Goal: Task Accomplishment & Management: Use online tool/utility

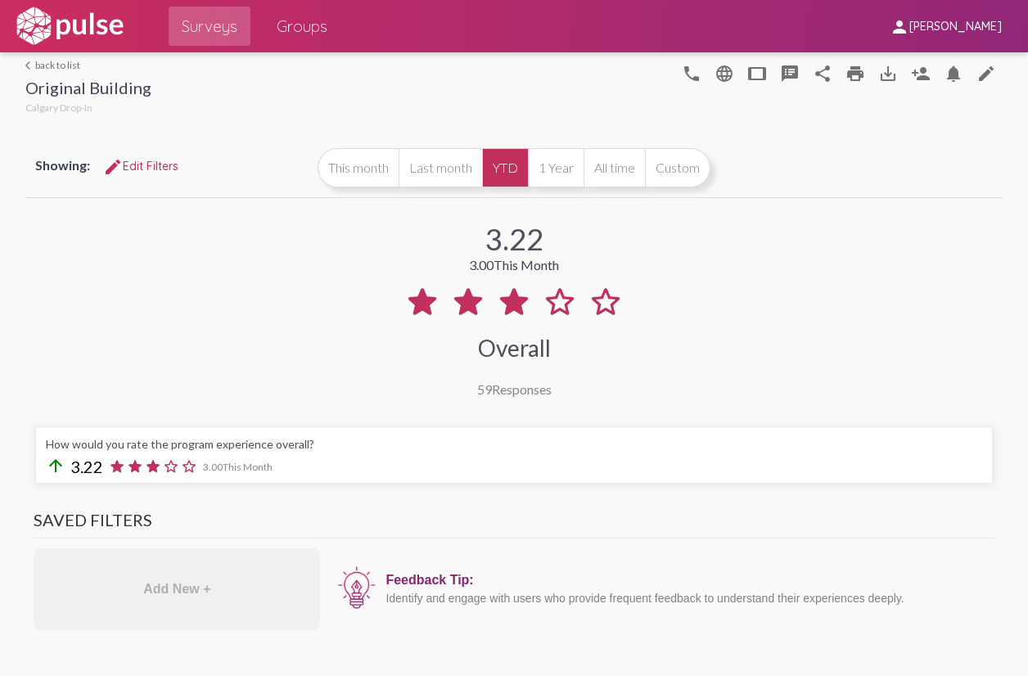
click at [745, 357] on div "3.22 3.00 This Month Overall 59 Responses" at bounding box center [513, 299] width 976 height 196
click at [977, 79] on mat-icon "edit" at bounding box center [986, 74] width 20 height 20
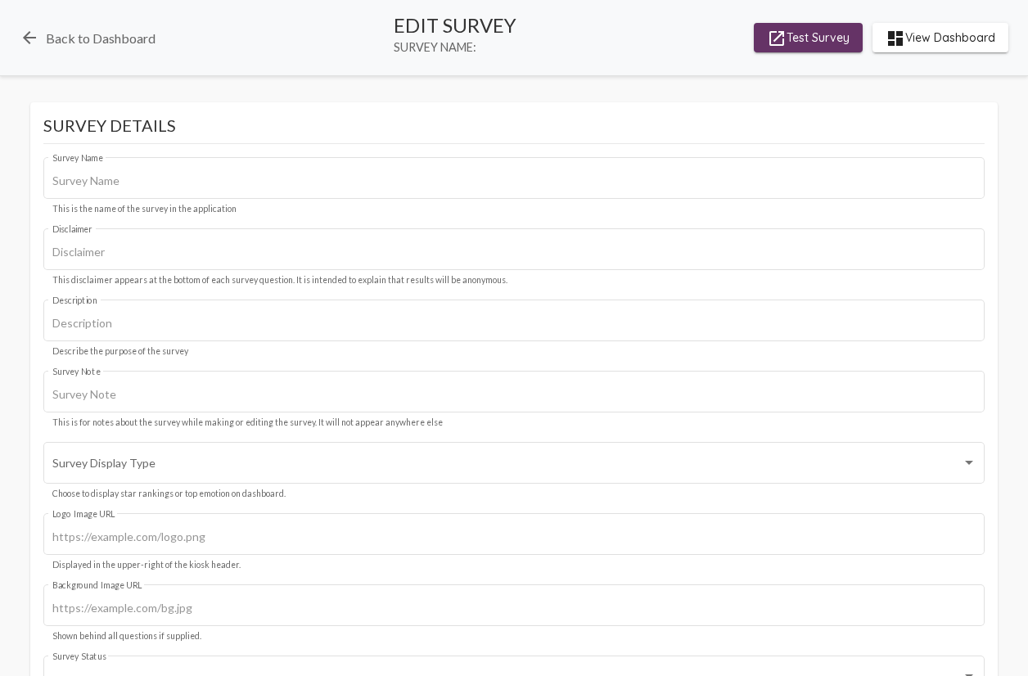
type input "Original Building"
type input "We value your privacy, your identity will remain anonymous."
type input "#c12f5c"
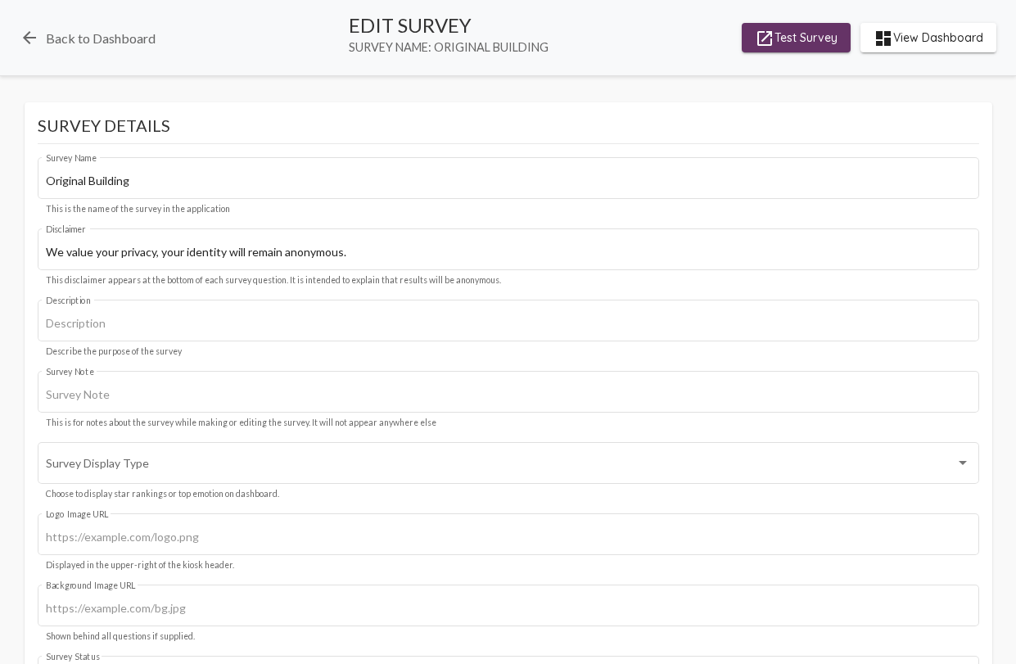
click at [789, 40] on span "launch Test Survey" at bounding box center [796, 37] width 83 height 29
